Goal: Transaction & Acquisition: Purchase product/service

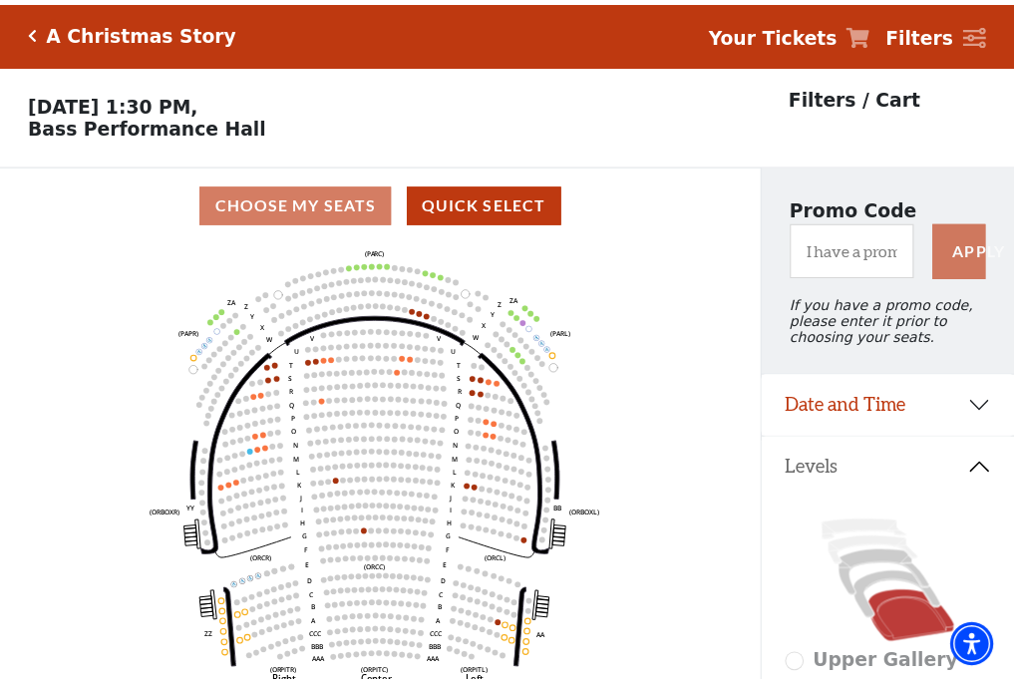
scroll to position [93, 0]
